Goal: Task Accomplishment & Management: Complete application form

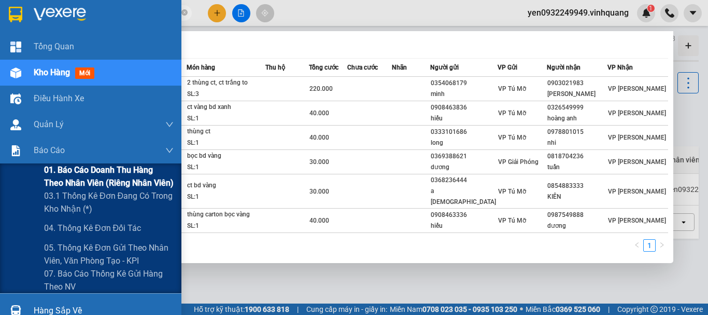
click at [80, 170] on span "01. Báo cáo doanh thu hàng theo nhân viên (riêng nhân viên)" at bounding box center [109, 176] width 130 height 26
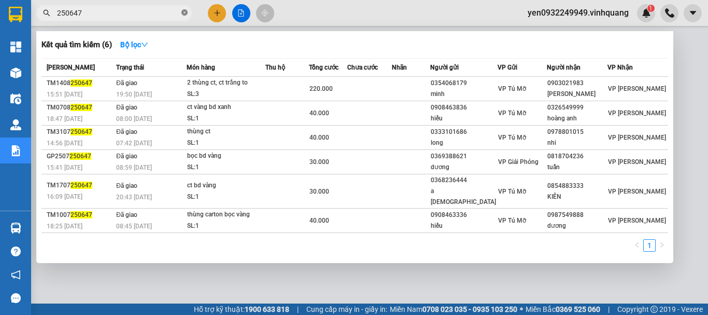
click at [186, 13] on icon "close-circle" at bounding box center [184, 12] width 6 height 6
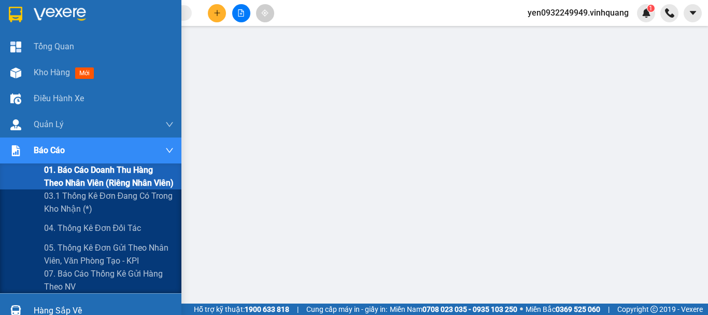
click at [114, 158] on div "Báo cáo" at bounding box center [104, 150] width 140 height 26
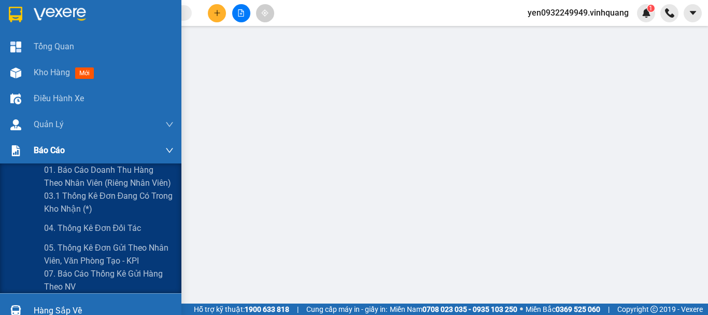
click at [114, 158] on div "Báo cáo" at bounding box center [104, 150] width 140 height 26
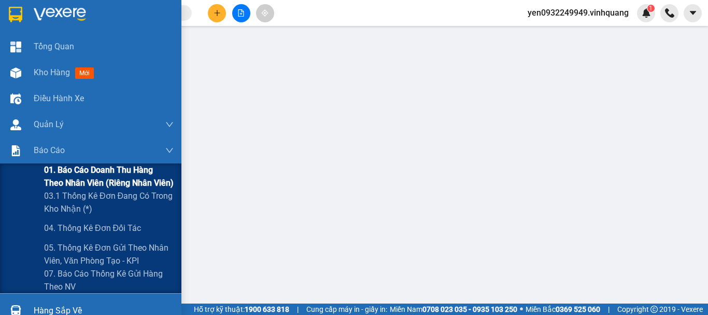
click at [101, 172] on span "01. Báo cáo doanh thu hàng theo nhân viên (riêng nhân viên)" at bounding box center [109, 176] width 130 height 26
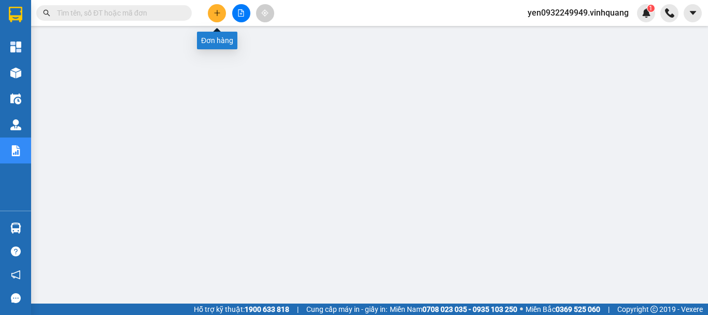
click at [219, 15] on icon "plus" at bounding box center [217, 12] width 7 height 7
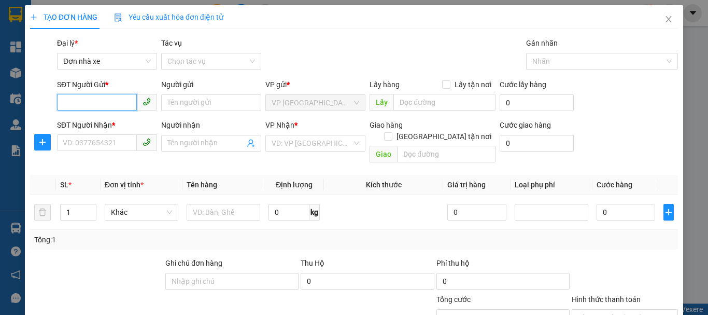
click at [102, 105] on input "SĐT Người Gửi *" at bounding box center [97, 102] width 80 height 17
type input "0385811993"
click at [101, 121] on div "0385811993 - Chất" at bounding box center [106, 123] width 87 height 11
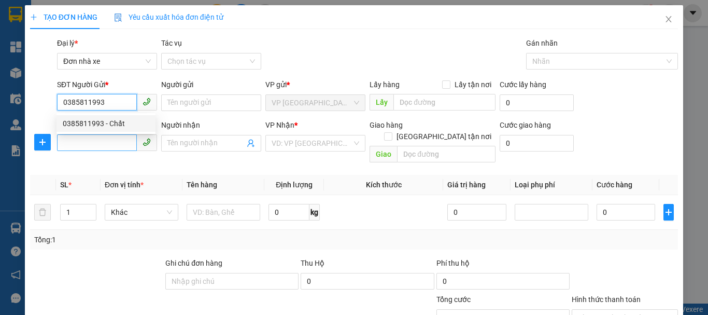
type input "Chất"
type input "0348793904"
type input "Sơn"
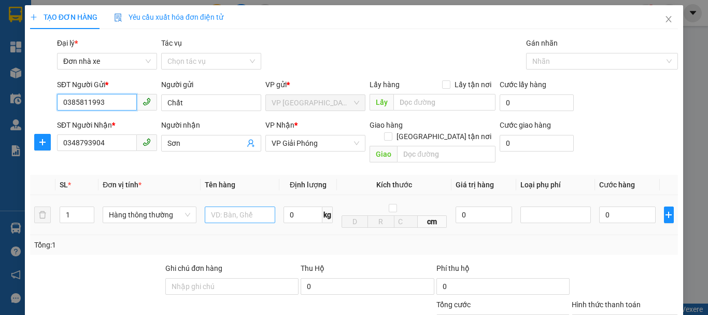
type input "0385811993"
drag, startPoint x: 237, startPoint y: 208, endPoint x: 232, endPoint y: 206, distance: 5.9
click at [236, 206] on input "text" at bounding box center [240, 214] width 71 height 17
type input "01 túi giấy"
click at [294, 208] on input "0" at bounding box center [303, 214] width 39 height 17
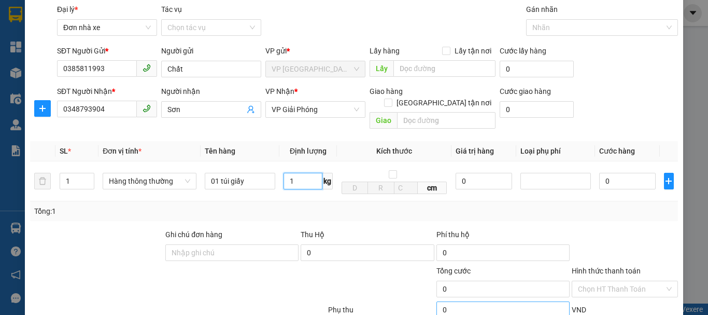
scroll to position [104, 0]
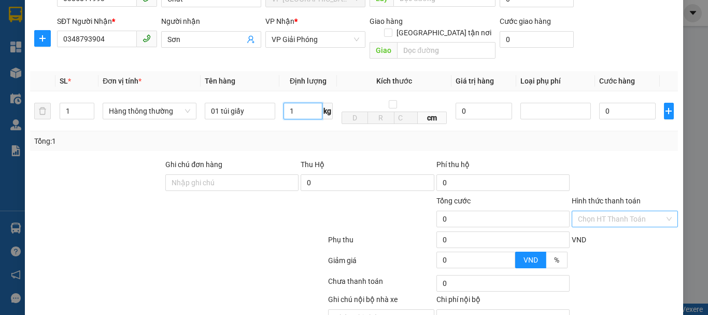
type input "1"
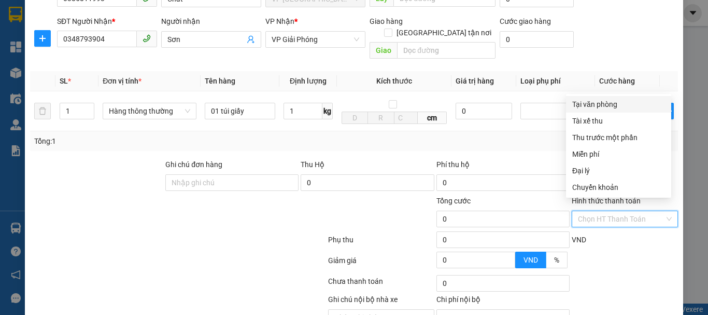
click at [611, 211] on input "Hình thức thanh toán" at bounding box center [621, 219] width 87 height 16
type input "30.000"
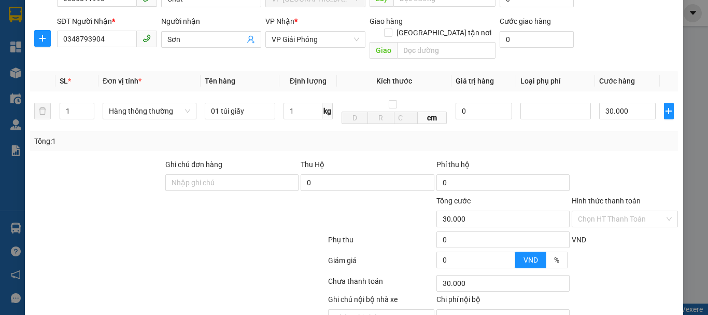
click at [511, 131] on div "Tổng: 1" at bounding box center [354, 141] width 648 height 20
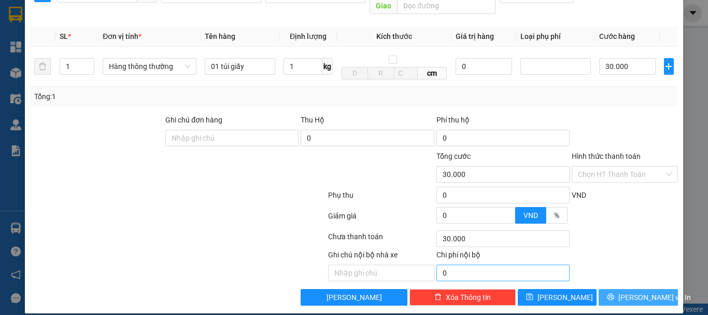
drag, startPoint x: 616, startPoint y: 284, endPoint x: 557, endPoint y: 258, distance: 64.3
click at [616, 289] on button "[PERSON_NAME] và In" at bounding box center [638, 297] width 79 height 17
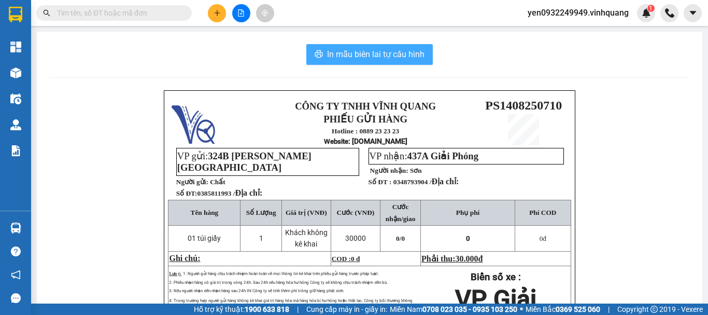
click at [388, 50] on span "In mẫu biên lai tự cấu hình" at bounding box center [375, 54] width 97 height 13
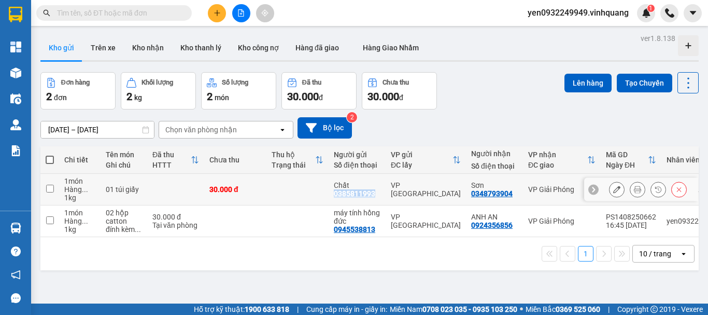
drag, startPoint x: 377, startPoint y: 194, endPoint x: 333, endPoint y: 195, distance: 43.6
click at [333, 195] on td "Chất 0385811993" at bounding box center [357, 190] width 57 height 32
checkbox input "true"
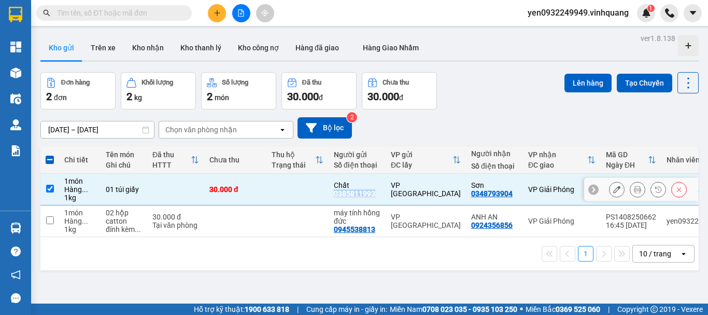
copy div "0385811993"
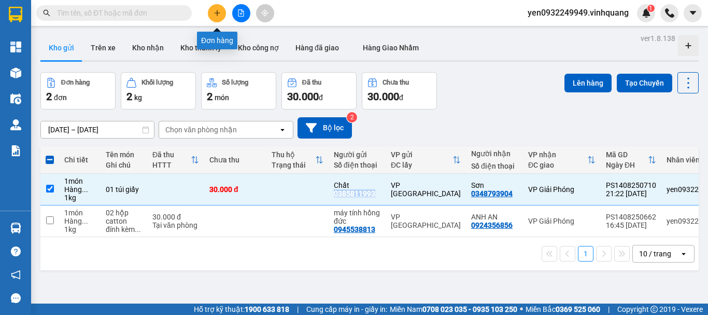
click at [219, 9] on icon "plus" at bounding box center [217, 12] width 7 height 7
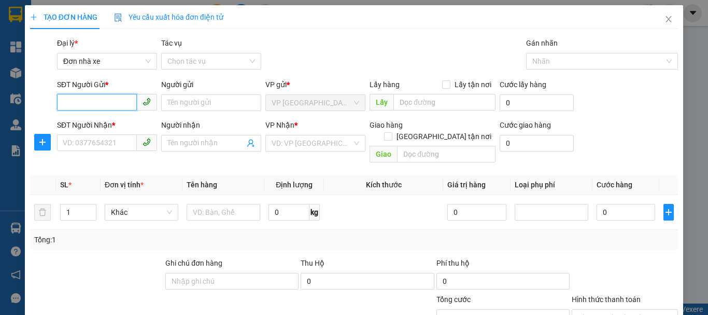
click at [112, 102] on input "SĐT Người Gửi *" at bounding box center [97, 102] width 80 height 17
paste input "0385811993"
type input "0385811993"
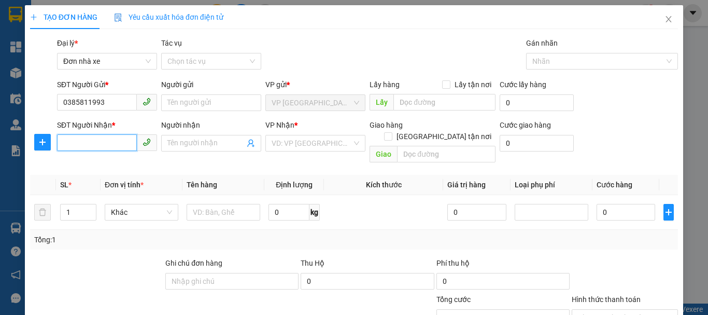
click at [115, 142] on input "SĐT Người Nhận *" at bounding box center [97, 142] width 80 height 17
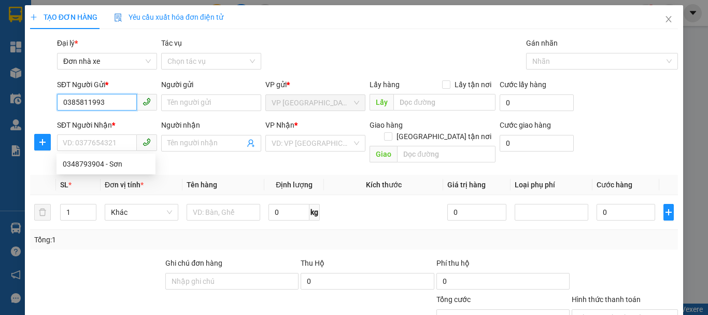
click at [105, 99] on input "0385811993" at bounding box center [97, 102] width 80 height 17
click at [108, 120] on div "0385811993 - Chất" at bounding box center [106, 123] width 87 height 11
type input "Chất"
type input "0348793904"
type input "Sơn"
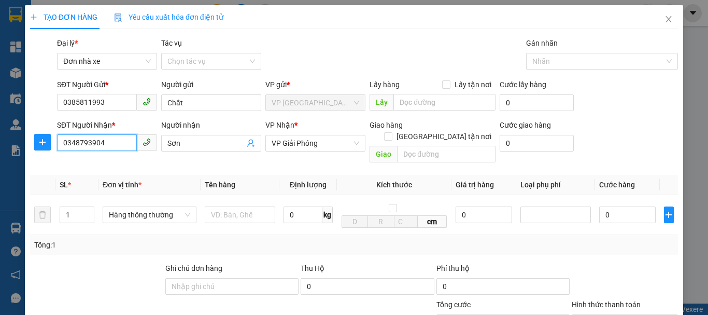
click at [111, 143] on input "0348793904" at bounding box center [97, 142] width 80 height 17
type input "0"
click at [116, 144] on input "SĐT Người Nhận *" at bounding box center [97, 142] width 80 height 17
click at [106, 165] on div "0981243662 - Tùng" at bounding box center [106, 163] width 87 height 11
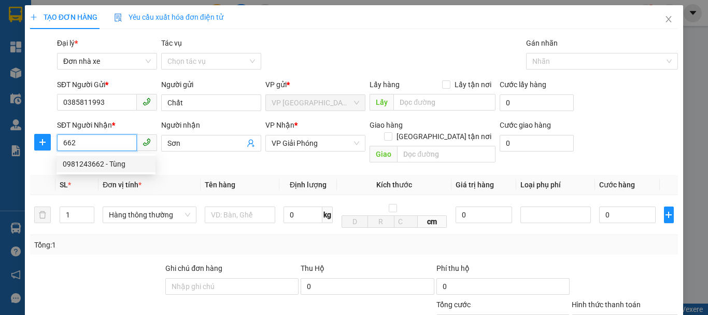
type input "0981243662"
type input "Tùng"
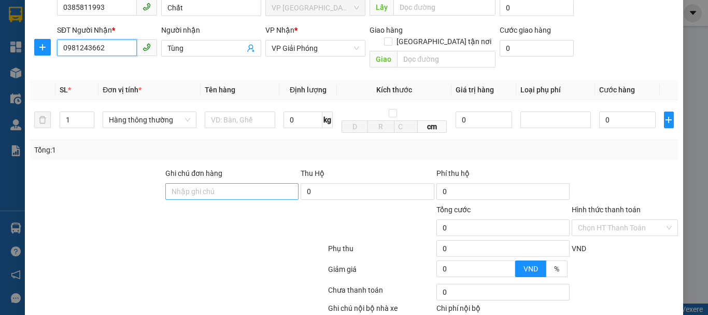
scroll to position [104, 0]
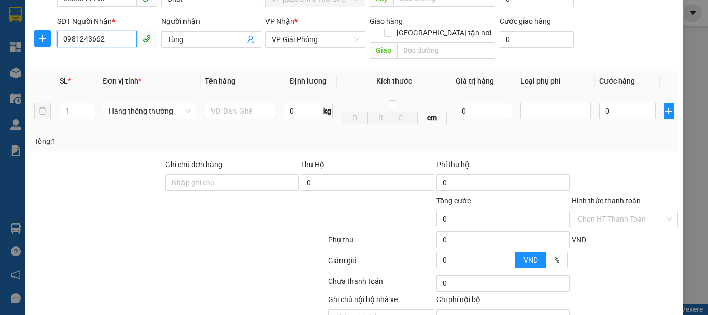
type input "0981243662"
click at [224, 103] on input "text" at bounding box center [240, 111] width 71 height 17
type input "01 túi giấy"
click at [303, 103] on input "0" at bounding box center [303, 111] width 39 height 17
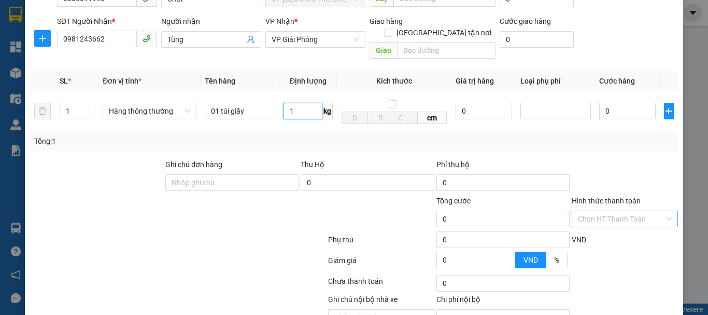
type input "1"
click at [594, 211] on input "Hình thức thanh toán" at bounding box center [621, 219] width 87 height 16
click at [595, 211] on input "Hình thức thanh toán" at bounding box center [621, 219] width 87 height 16
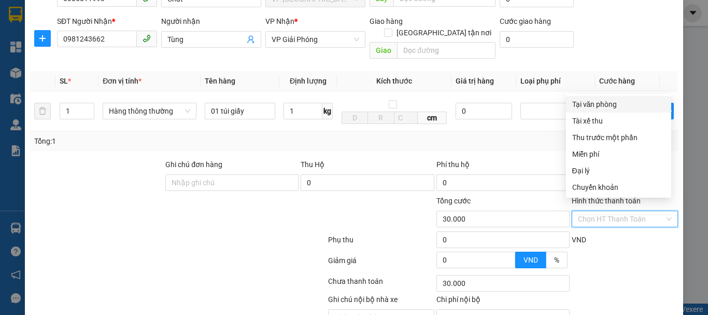
type input "30.000"
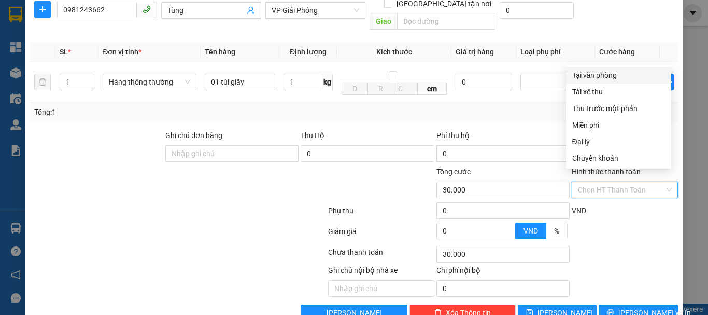
scroll to position [148, 0]
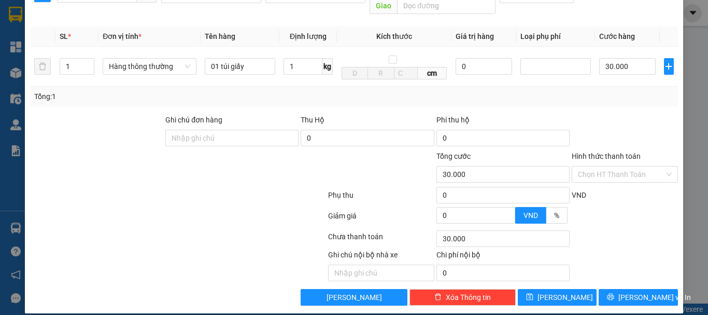
click at [606, 229] on div "Chọn HT Thanh Toán" at bounding box center [625, 238] width 108 height 21
click at [625, 291] on span "[PERSON_NAME] và In" at bounding box center [655, 296] width 73 height 11
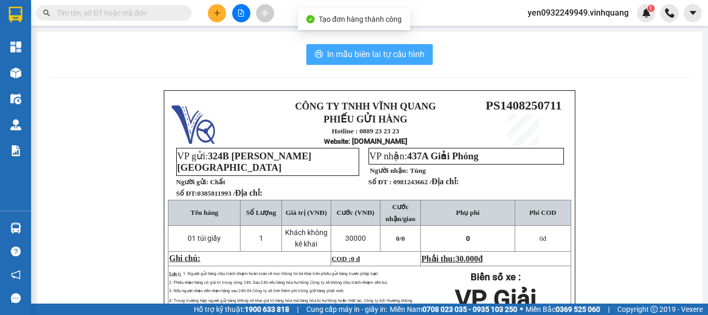
click at [360, 51] on span "In mẫu biên lai tự cấu hình" at bounding box center [375, 54] width 97 height 13
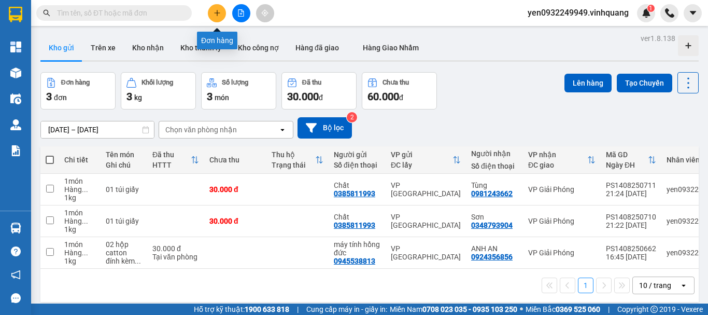
click at [219, 15] on icon "plus" at bounding box center [217, 12] width 7 height 7
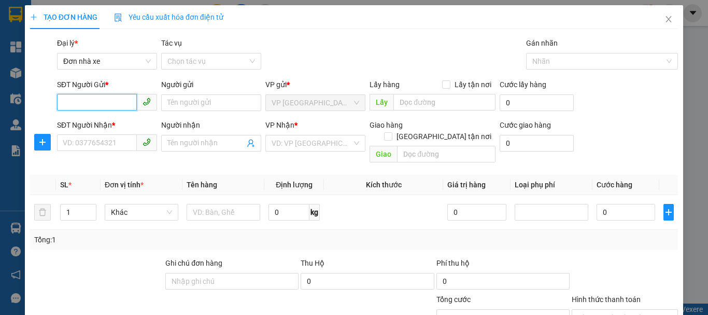
click at [99, 100] on input "SĐT Người Gửi *" at bounding box center [97, 102] width 80 height 17
paste input "0385811993"
type input "0385811993"
click at [106, 124] on div "0385811993 - Chất" at bounding box center [106, 123] width 87 height 11
type input "Chất"
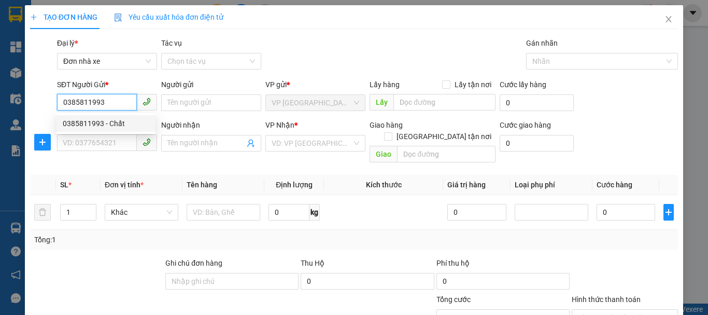
type input "0981243662"
type input "Tùng"
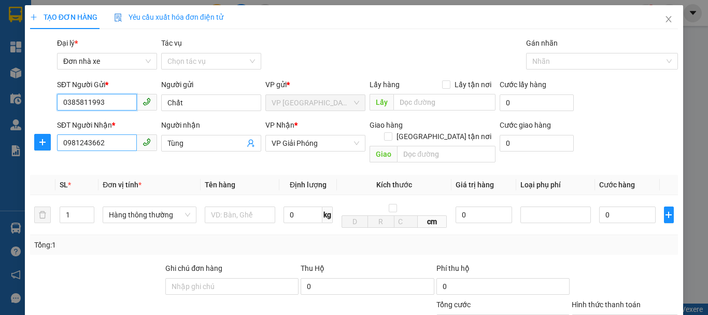
type input "0385811993"
click at [110, 139] on input "0981243662" at bounding box center [97, 142] width 80 height 17
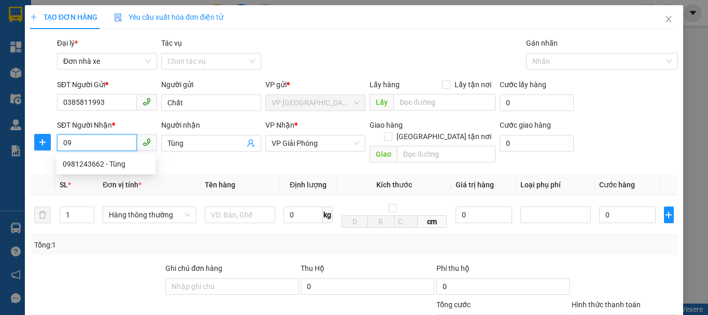
type input "0"
click at [124, 166] on div "0972020975 - [PERSON_NAME]" at bounding box center [114, 163] width 102 height 11
type input "0972020975"
type input "[PERSON_NAME]"
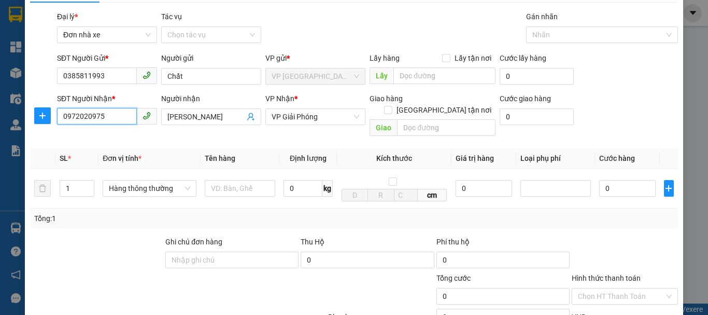
scroll to position [52, 0]
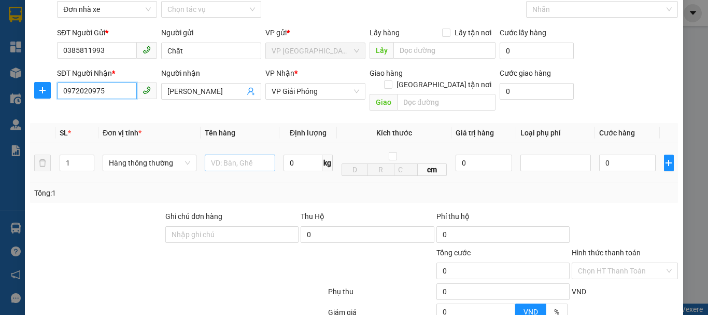
type input "0972020975"
click at [249, 155] on input "text" at bounding box center [240, 163] width 71 height 17
type input "01 túi giấy"
click at [291, 155] on input "0" at bounding box center [303, 163] width 39 height 17
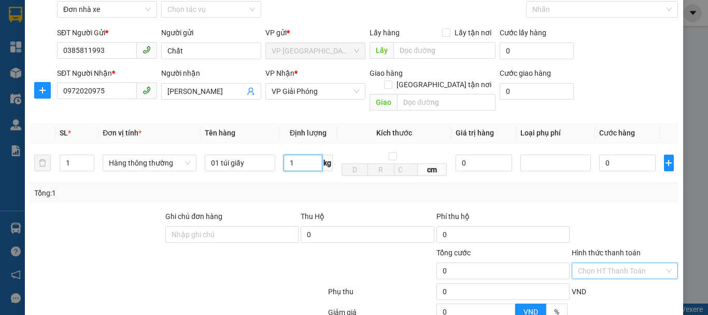
type input "1"
click at [617, 263] on input "Hình thức thanh toán" at bounding box center [621, 271] width 87 height 16
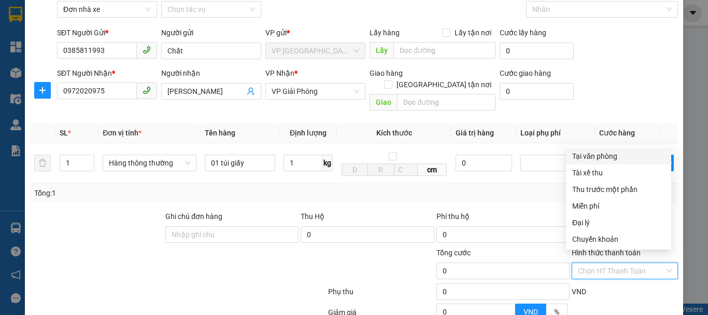
type input "30.000"
click at [554, 189] on div "Tổng: 1" at bounding box center [354, 193] width 648 height 20
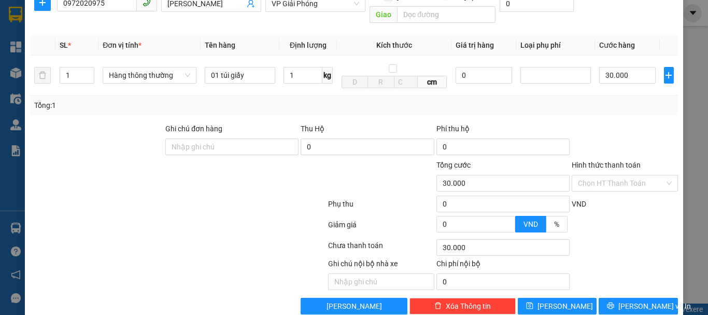
scroll to position [148, 0]
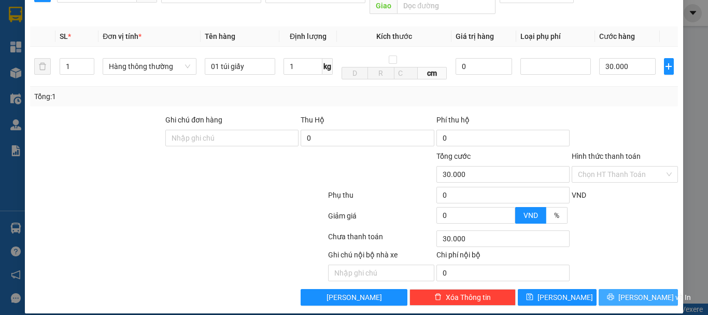
click at [628, 291] on span "[PERSON_NAME] và In" at bounding box center [655, 296] width 73 height 11
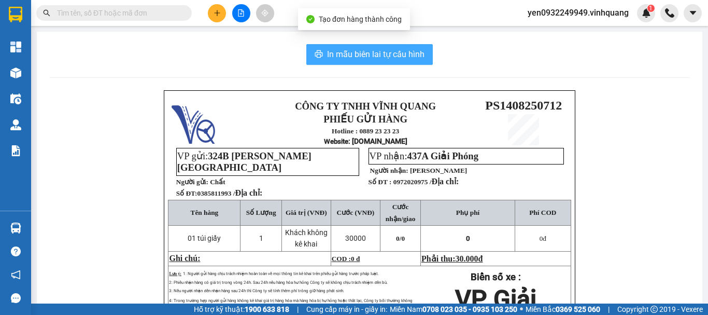
click at [372, 54] on span "In mẫu biên lai tự cấu hình" at bounding box center [375, 54] width 97 height 13
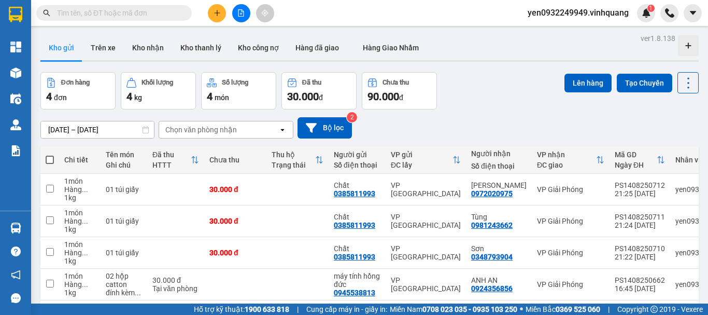
click at [577, 17] on span "yen0932249949.vinhquang" at bounding box center [579, 12] width 118 height 13
click at [573, 31] on span "Đăng xuất" at bounding box center [583, 31] width 95 height 11
